Goal: Find specific page/section: Find specific page/section

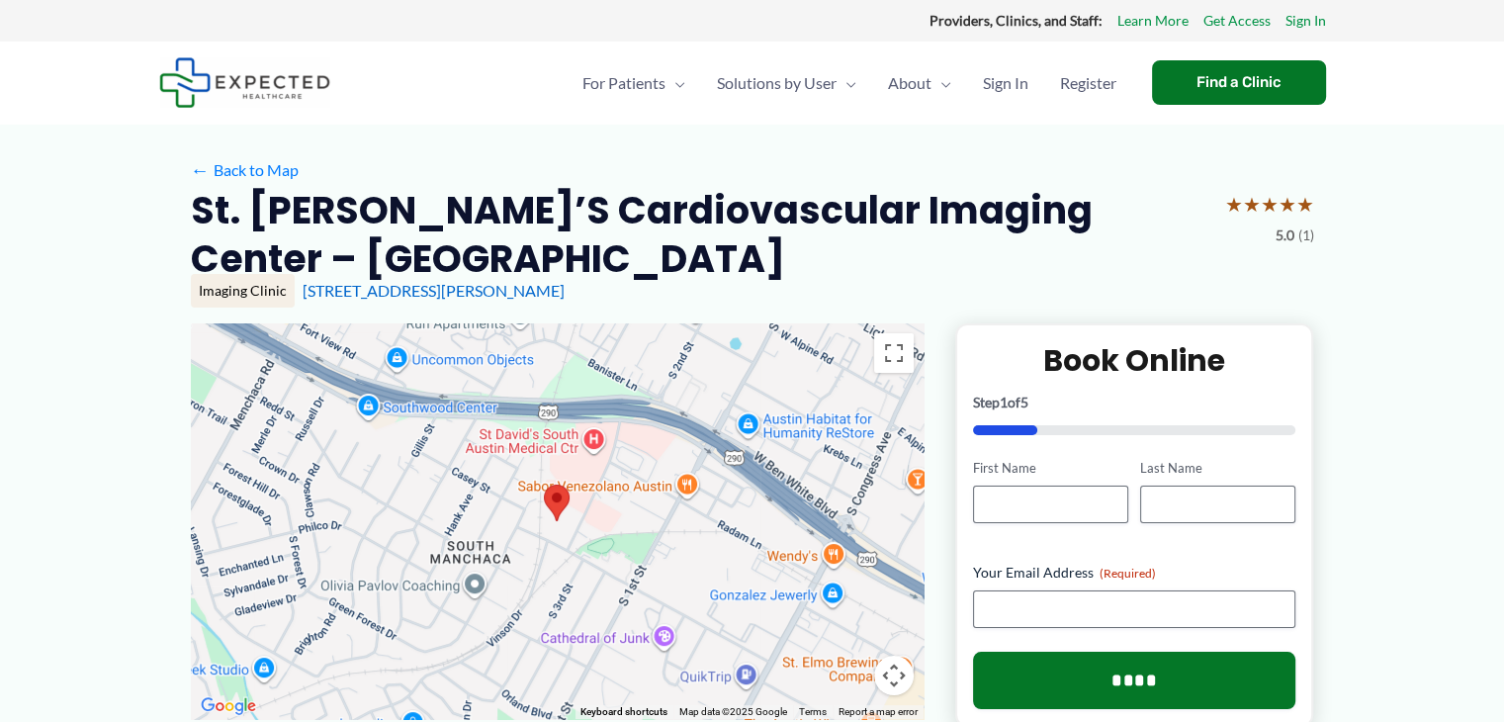
drag, startPoint x: 1518, startPoint y: 119, endPoint x: 1471, endPoint y: 116, distance: 46.6
click at [1206, 81] on div "Find a Clinic" at bounding box center [1239, 82] width 174 height 44
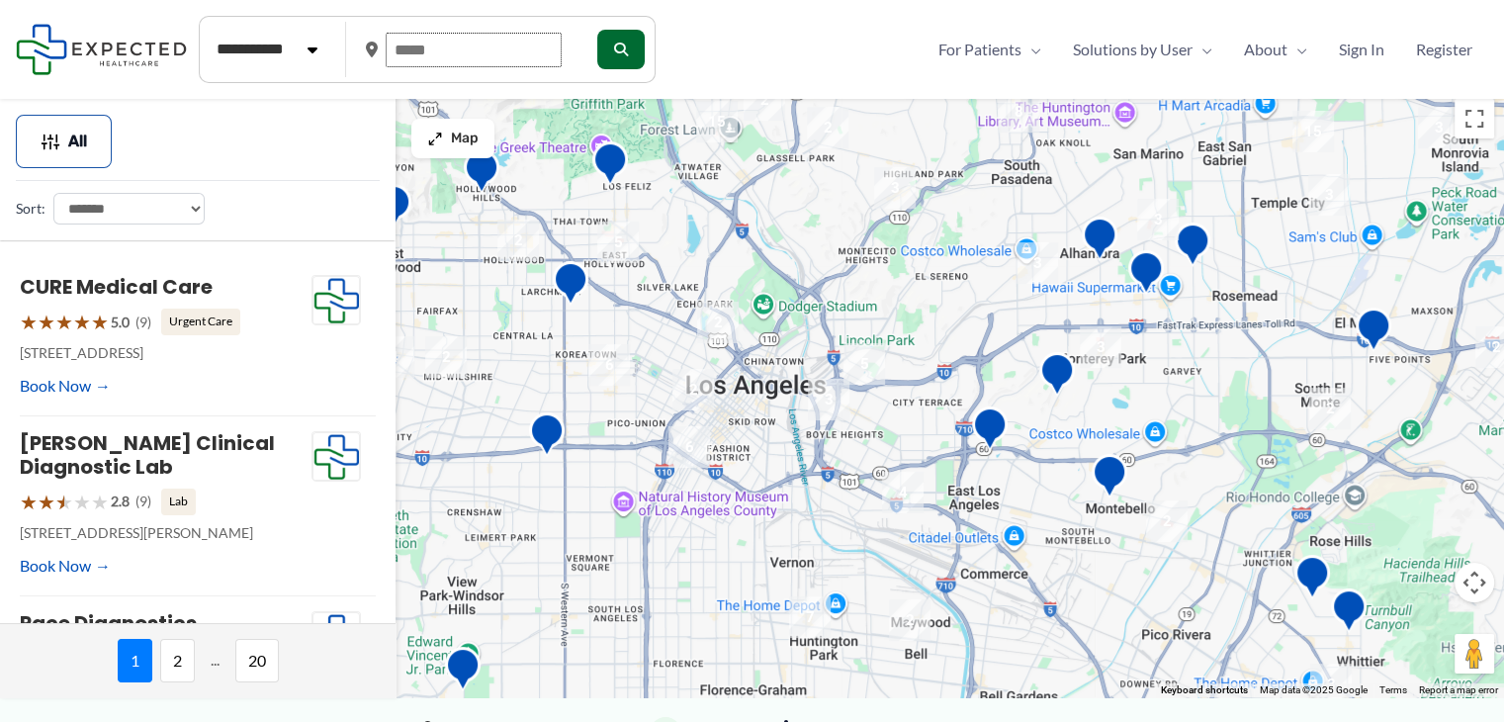
drag, startPoint x: 453, startPoint y: 51, endPoint x: 364, endPoint y: 52, distance: 89.0
click at [366, 52] on div at bounding box center [472, 50] width 212 height 50
click at [439, 44] on input "text" at bounding box center [474, 50] width 176 height 35
type input "*****"
click at [616, 47] on button "submit" at bounding box center [618, 50] width 47 height 40
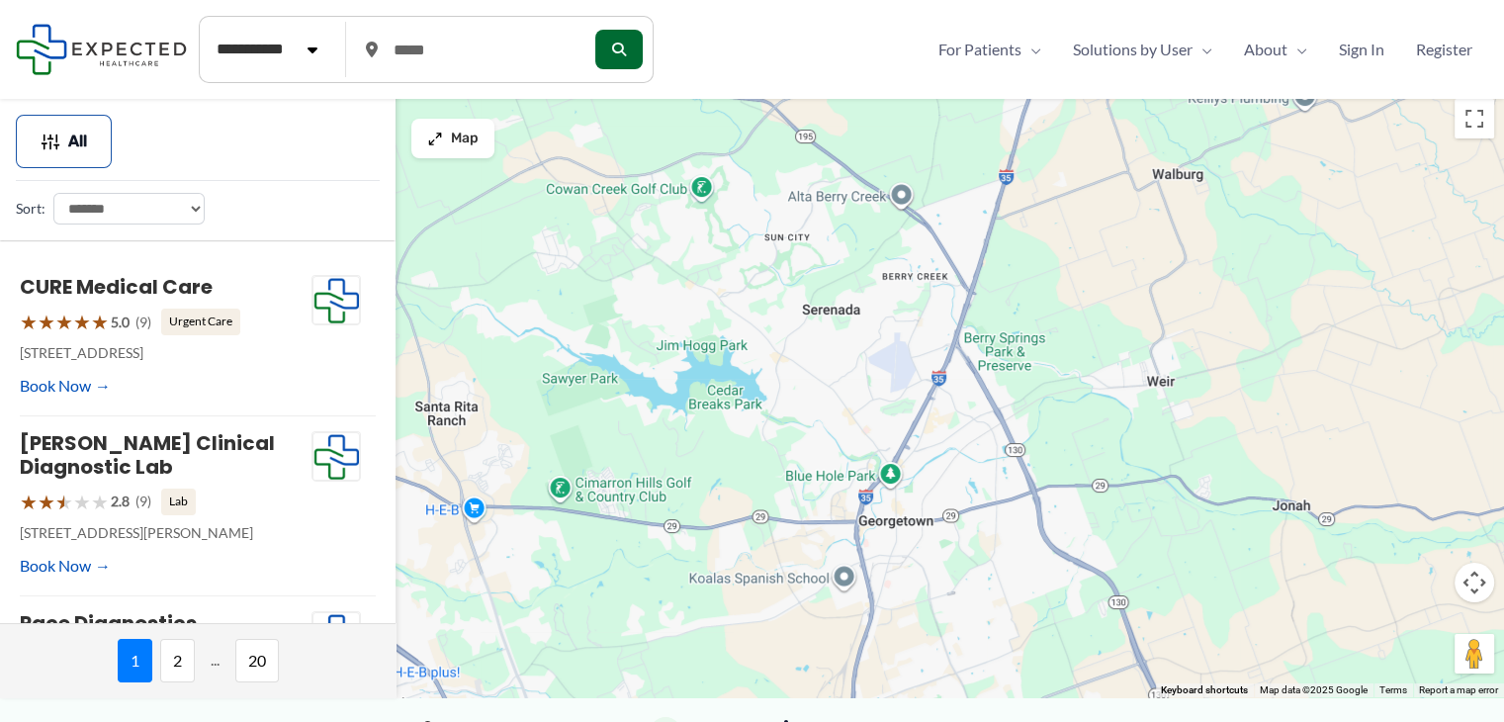
drag, startPoint x: 1008, startPoint y: 444, endPoint x: 941, endPoint y: 232, distance: 222.0
click at [936, 213] on div at bounding box center [752, 393] width 1504 height 608
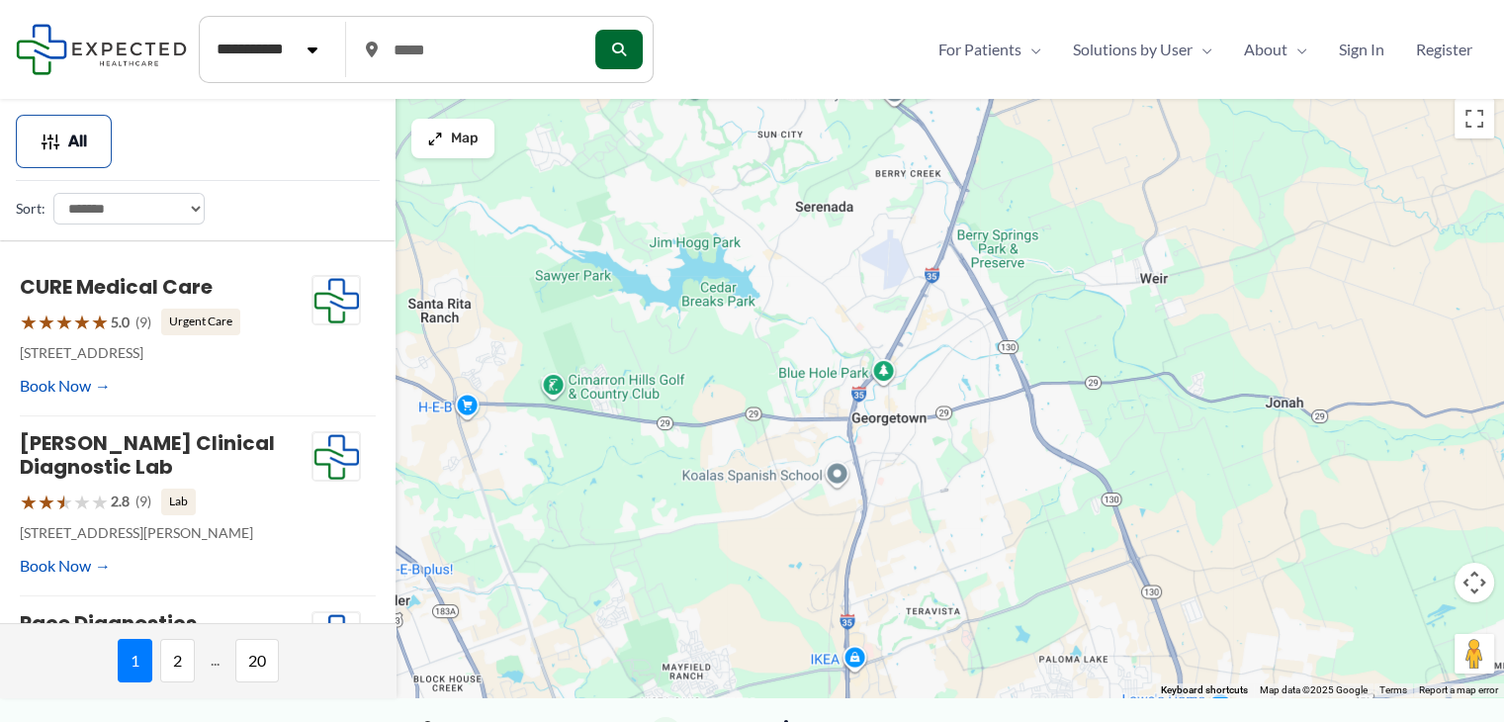
drag, startPoint x: 915, startPoint y: 369, endPoint x: 910, endPoint y: 291, distance: 78.3
click at [910, 291] on div at bounding box center [752, 393] width 1504 height 608
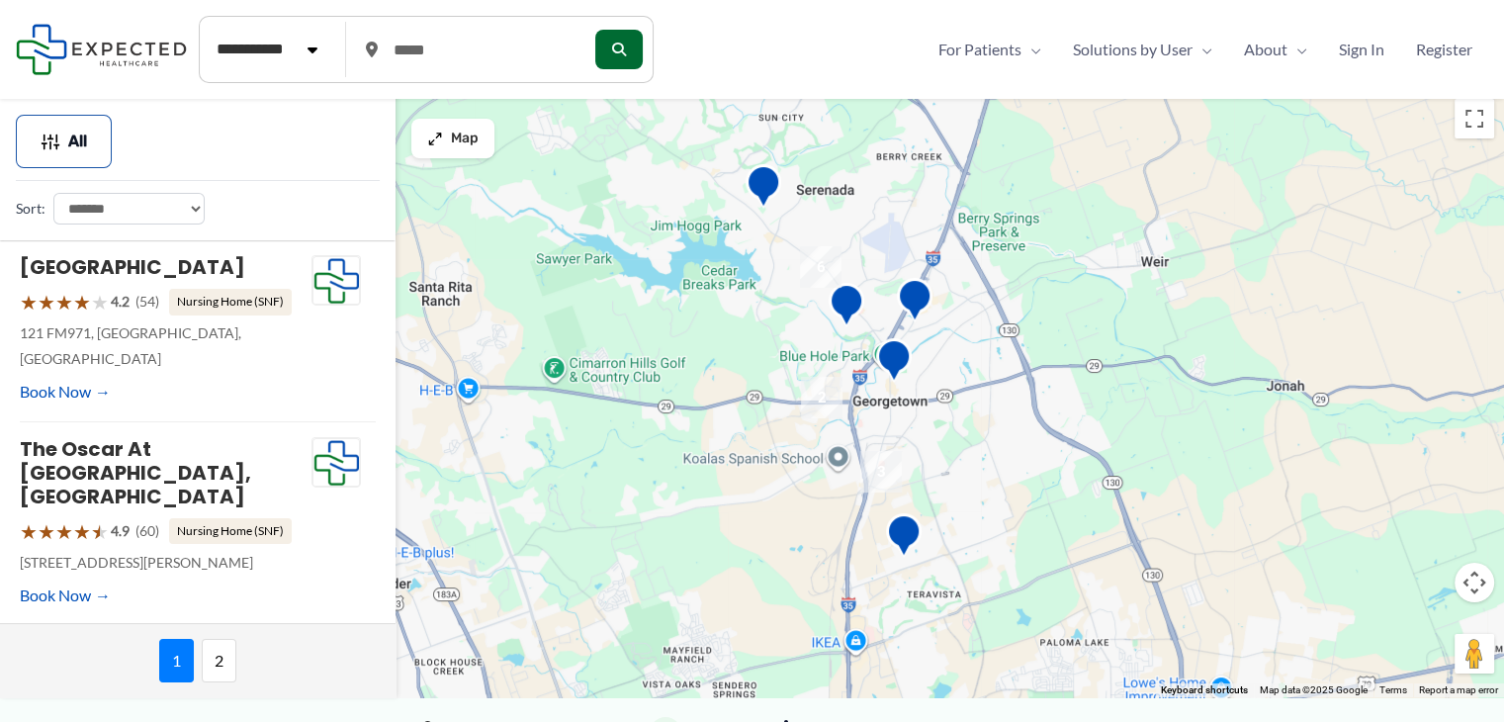
scroll to position [304, 0]
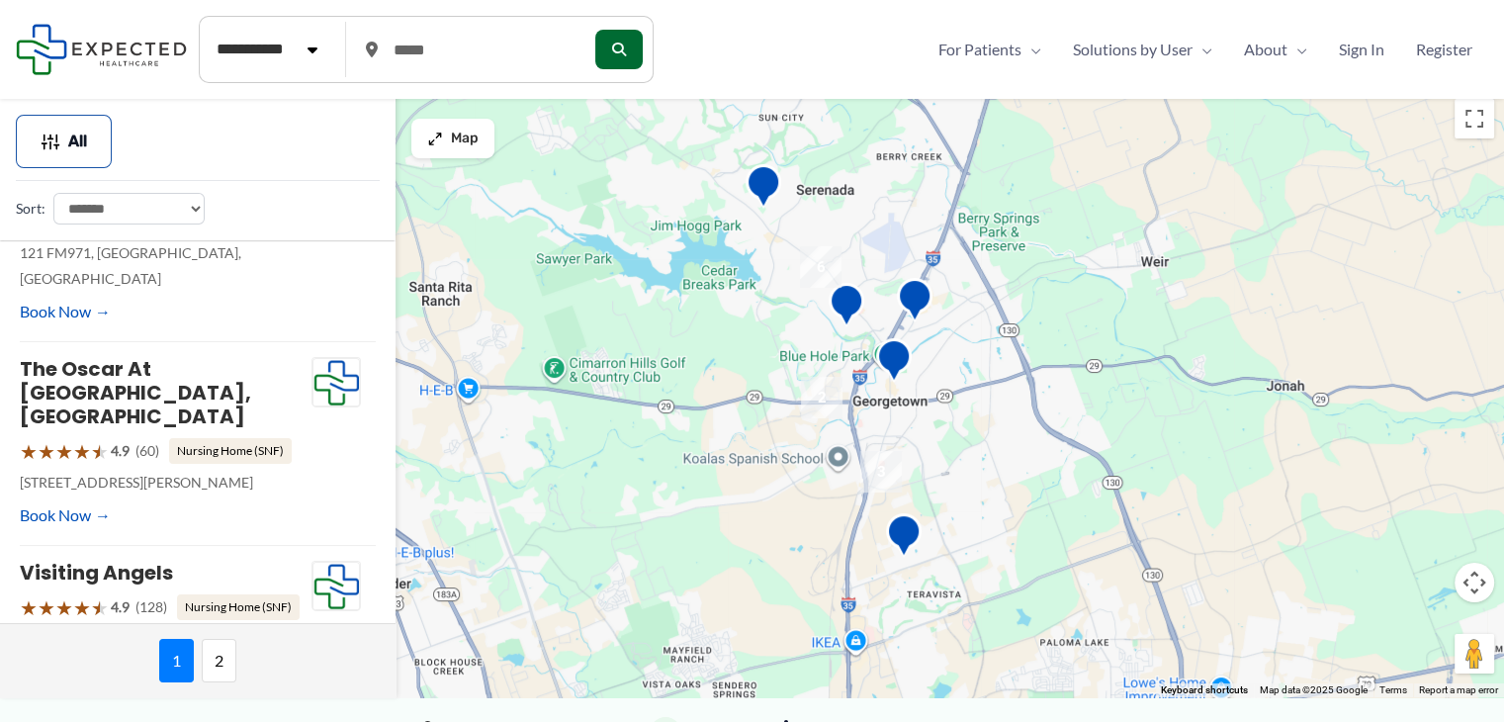
click at [879, 472] on img "3" at bounding box center [881, 472] width 42 height 42
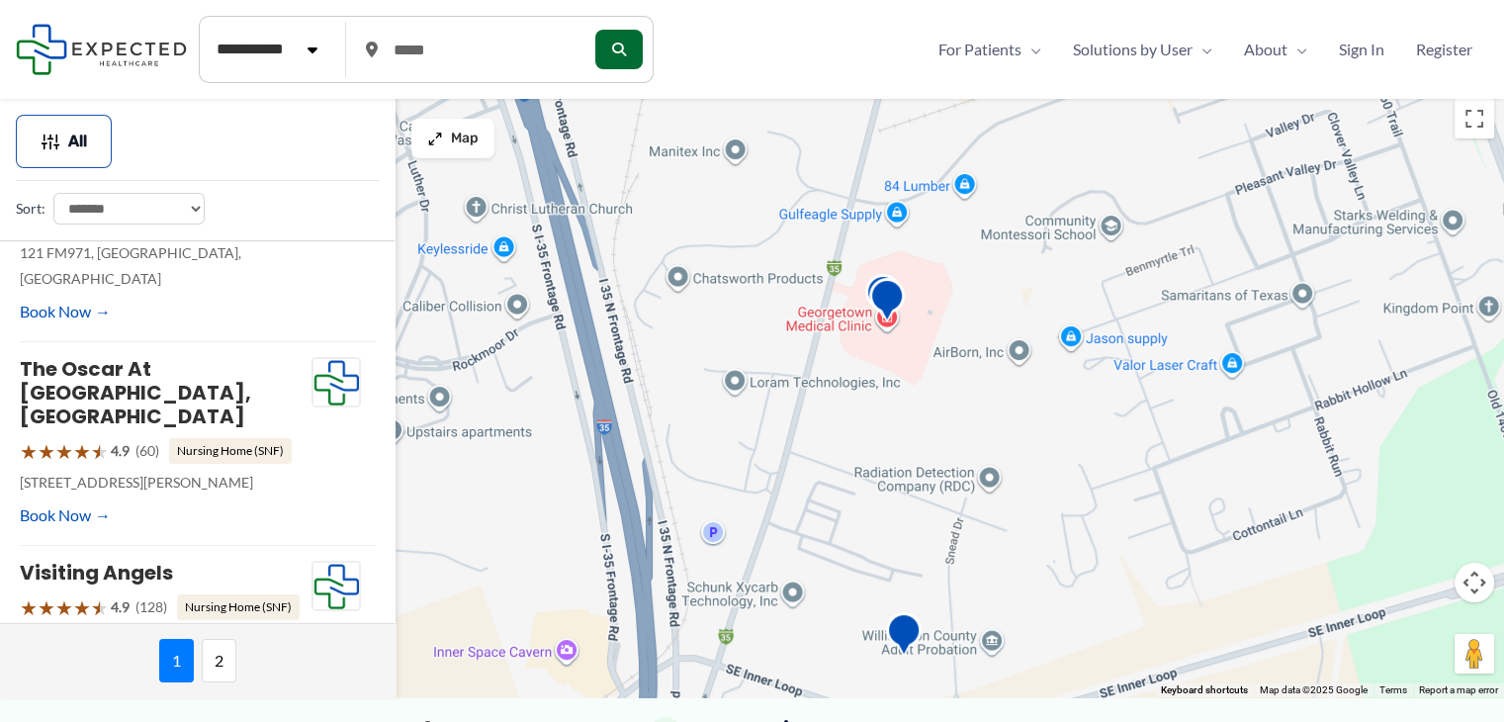
drag, startPoint x: 767, startPoint y: 344, endPoint x: 912, endPoint y: 442, distance: 174.4
click at [912, 443] on div "To navigate, press the arrow keys." at bounding box center [752, 393] width 1504 height 608
